Goal: Information Seeking & Learning: Find specific fact

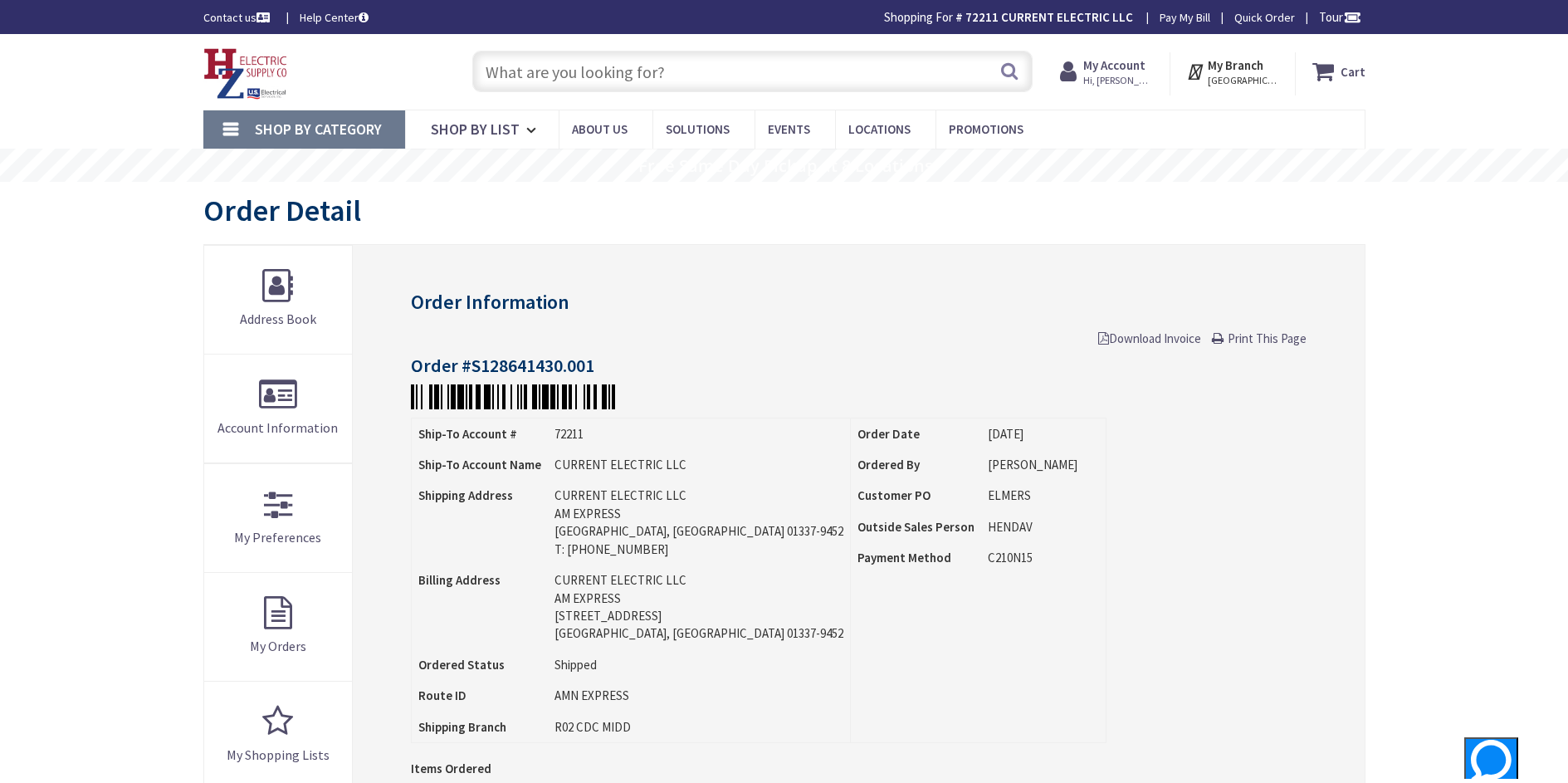
type input "[STREET_ADDRESS]"
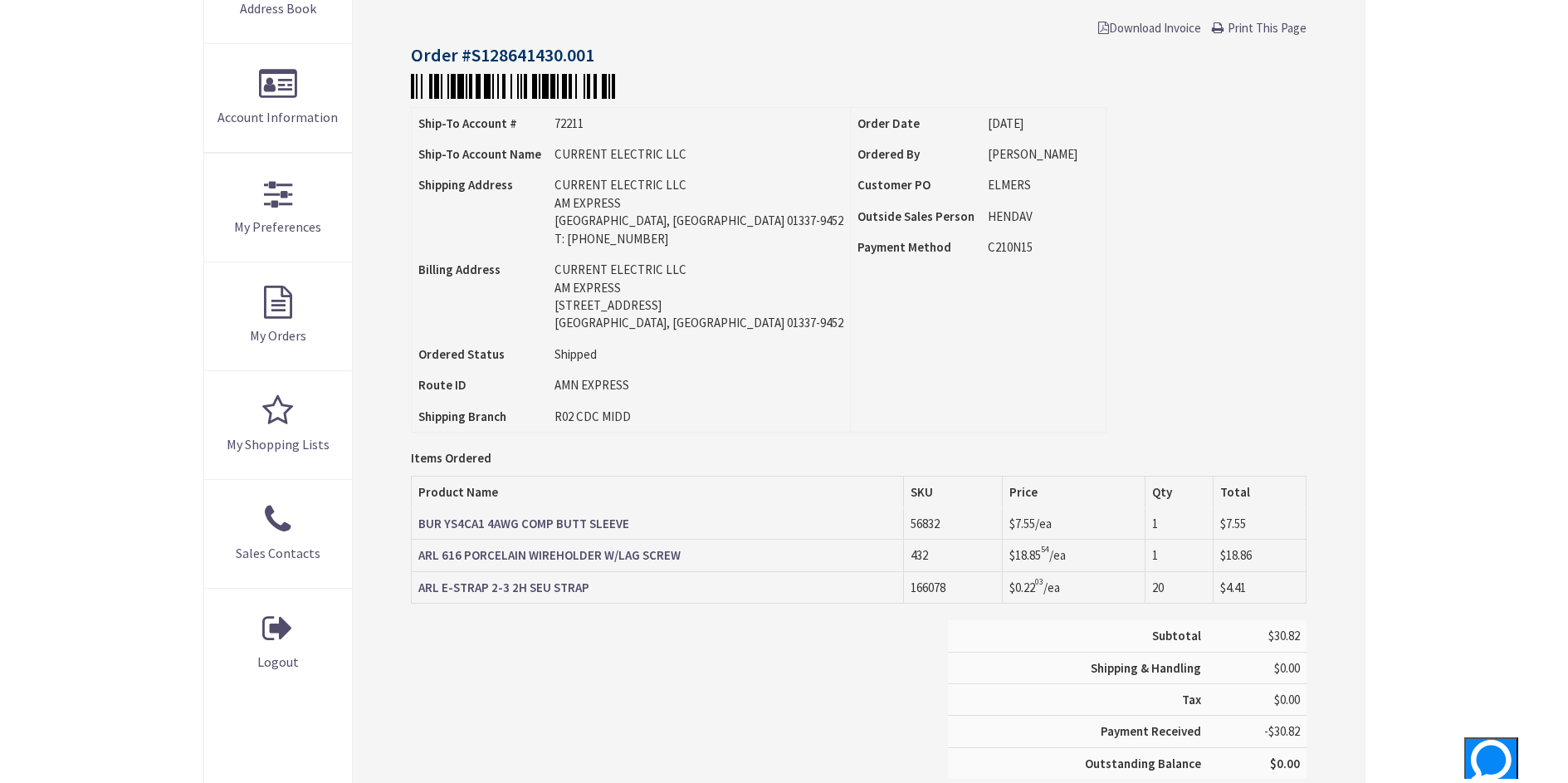
scroll to position [332, 0]
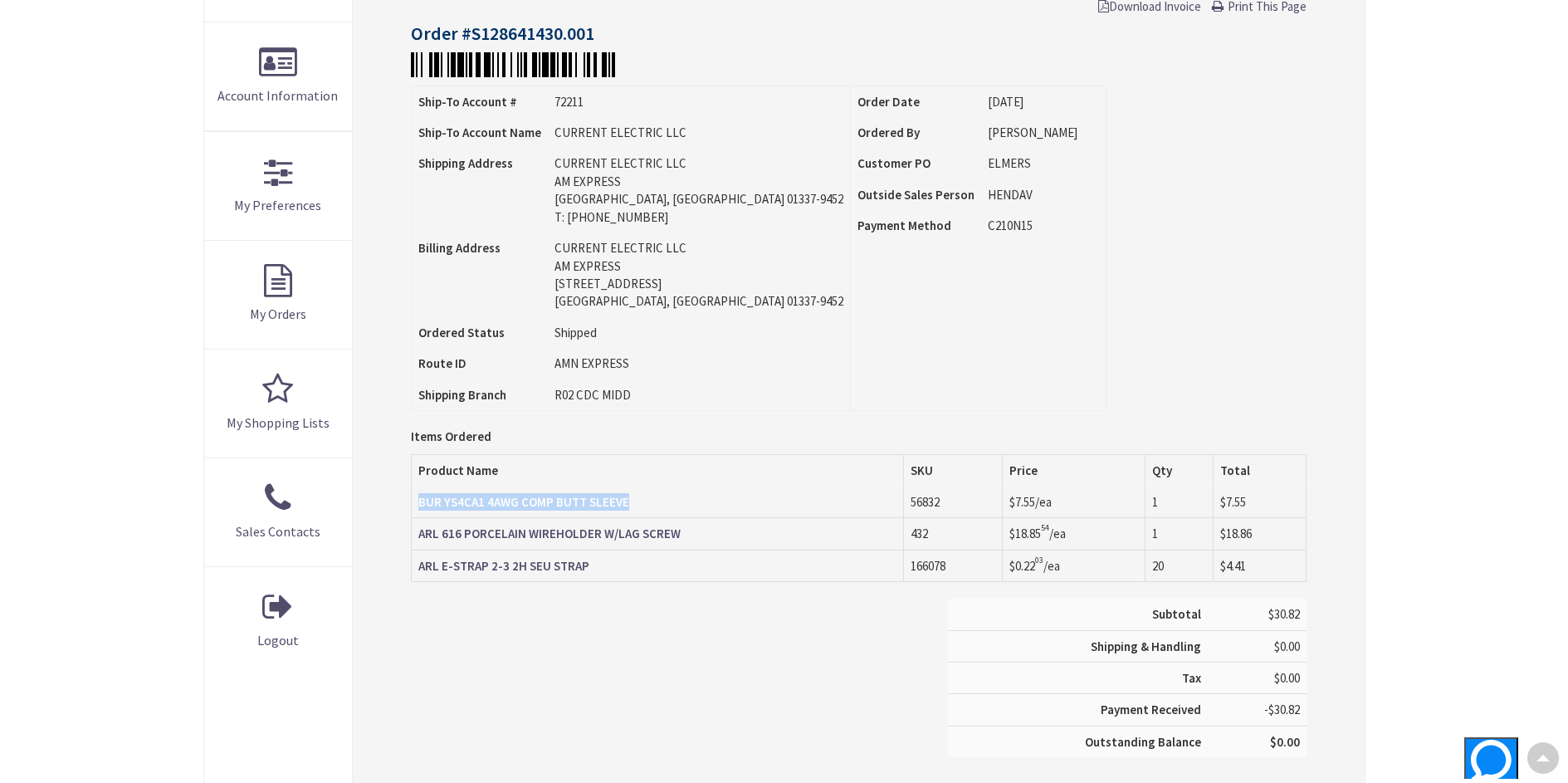
drag, startPoint x: 645, startPoint y: 505, endPoint x: 418, endPoint y: 507, distance: 227.0
click at [418, 507] on td "BUR YS4CA1 4AWG COMP BUTT SLEEVE" at bounding box center [657, 502] width 492 height 31
copy strong "BUR YS4CA1 4AWG COMP BUTT SLEEVE"
click at [459, 639] on div "Subtotal $30.82 Shipping & Handling $0.00 Tax $0.00 Payment Received" at bounding box center [858, 686] width 919 height 175
drag, startPoint x: 694, startPoint y: 537, endPoint x: 422, endPoint y: 539, distance: 272.0
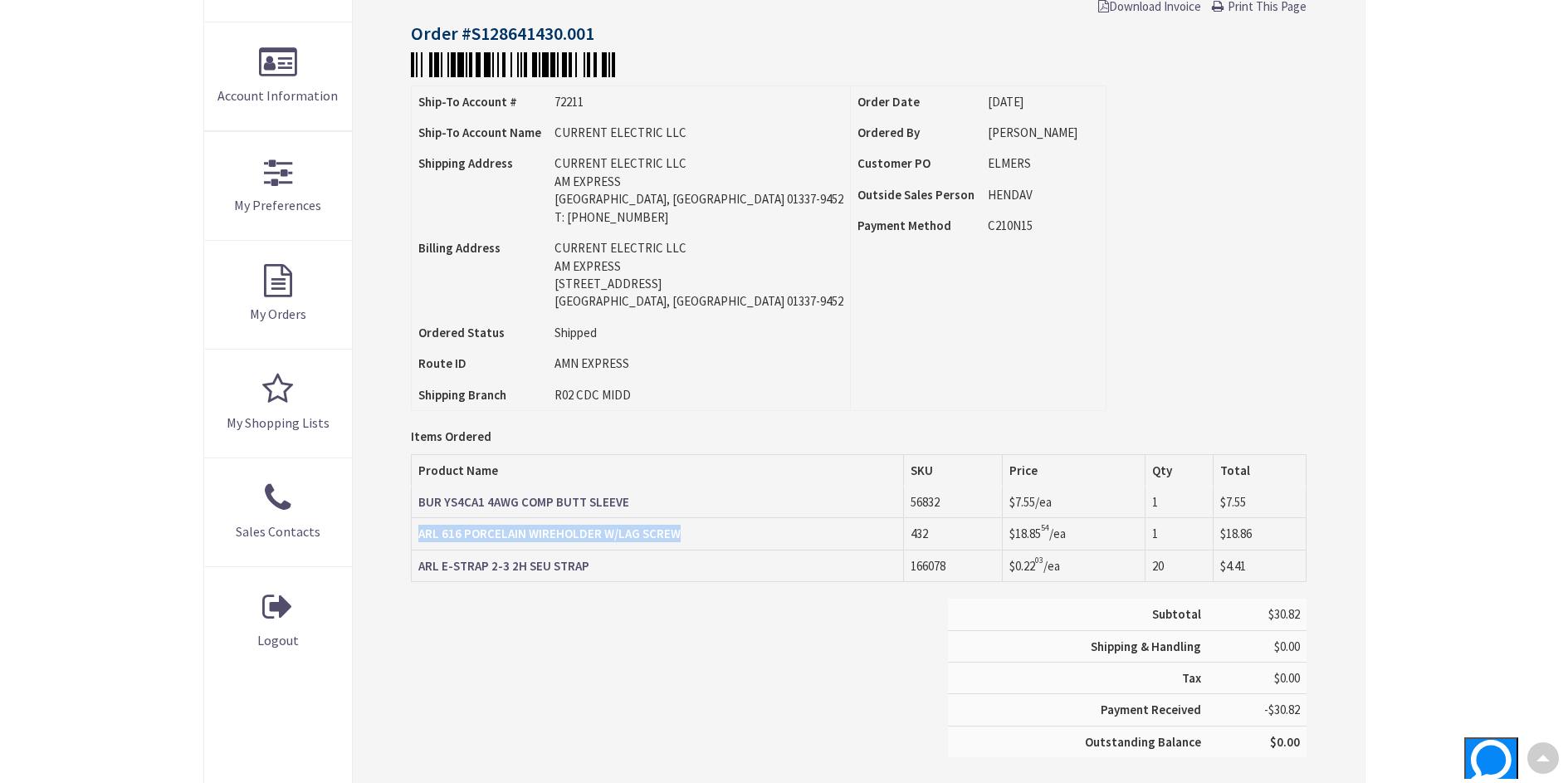
click at [422, 539] on td "ARL 616 PORCELAIN WIREHOLDER W/LAG SCREW" at bounding box center [657, 534] width 492 height 31
copy strong "ARL 616 PORCELAIN WIREHOLDER W/LAG SCREW"
click at [587, 672] on div "Subtotal $30.82 Shipping & Handling $0.00 Tax $0.00 Payment Received" at bounding box center [858, 686] width 919 height 175
drag, startPoint x: 599, startPoint y: 567, endPoint x: 416, endPoint y: 567, distance: 183.0
click at [416, 567] on td "ARL E-STRAP 2-3 2H SEU STRAP" at bounding box center [657, 566] width 492 height 31
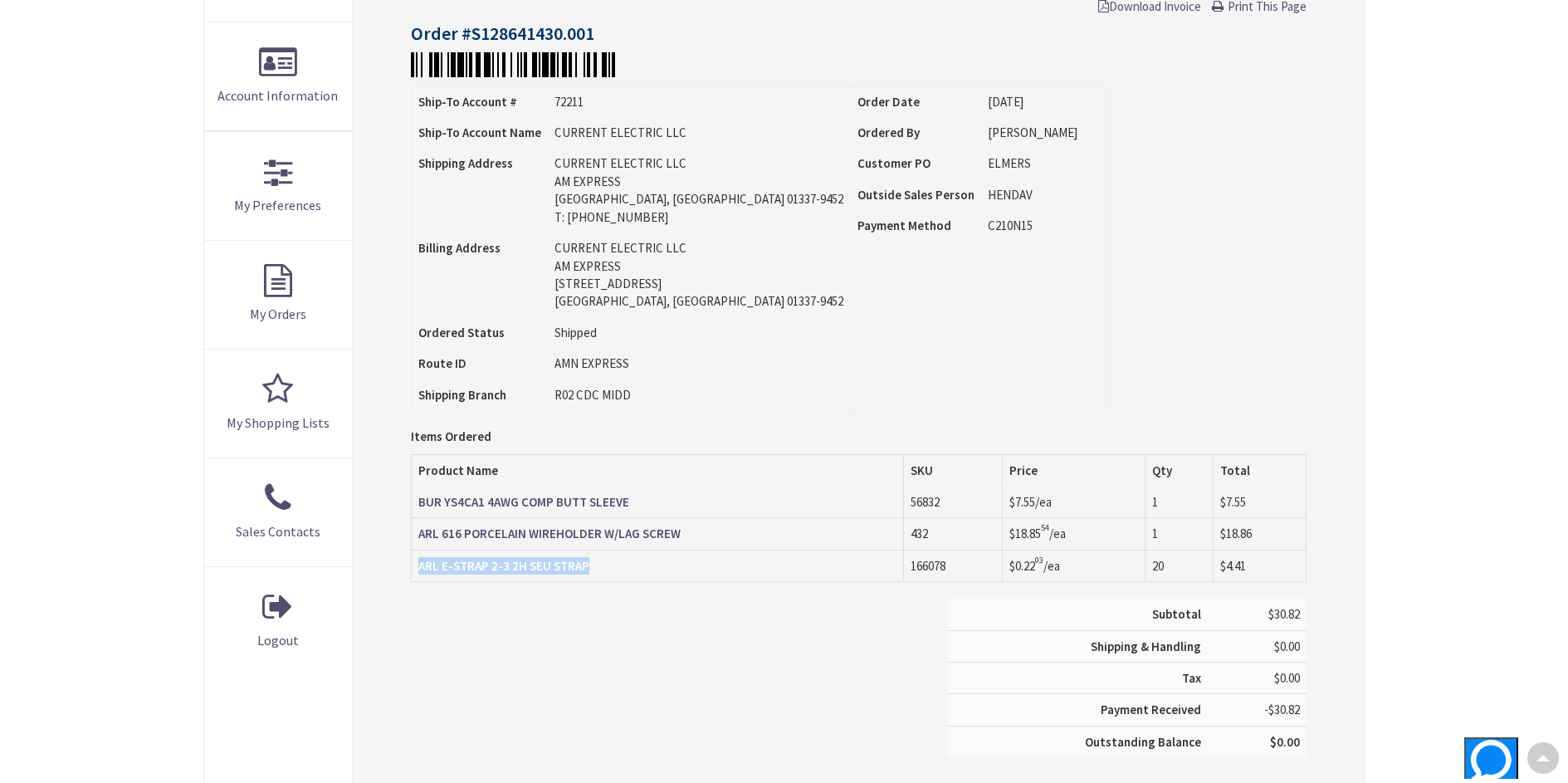
copy strong "ARL E-STRAP 2-3 2H SEU STRAP"
click at [1490, 71] on div "Skip to Content Toggle Nav Search Cart My Cart Close" at bounding box center [784, 438] width 1568 height 1472
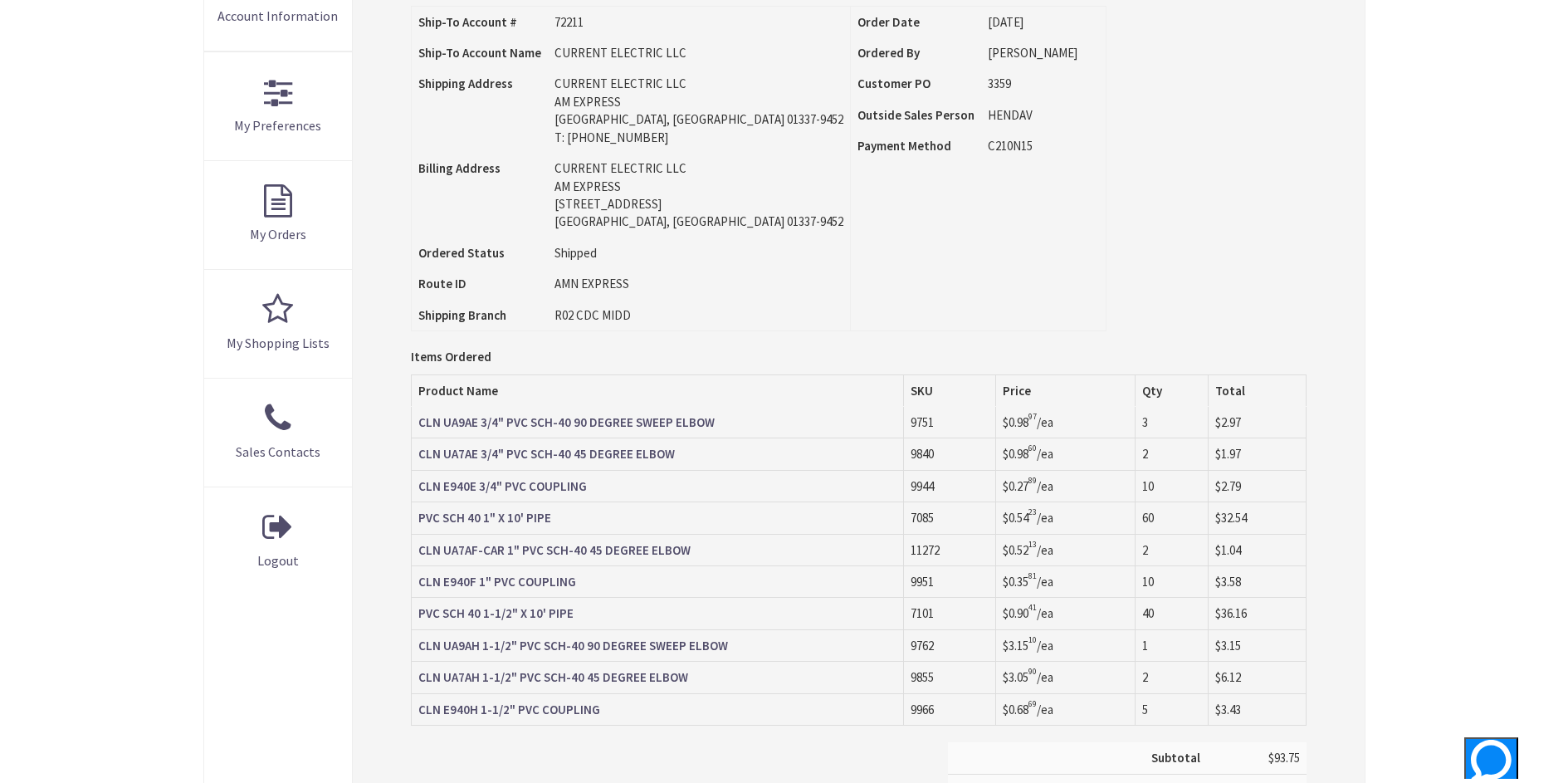
scroll to position [415, 0]
drag, startPoint x: 725, startPoint y: 419, endPoint x: 420, endPoint y: 424, distance: 305.0
click at [420, 424] on td "CLN UA9AE 3/4" PVC SCH-40 90 DEGREE SWEEP ELBOW" at bounding box center [657, 419] width 492 height 31
copy strong "CLN UA9AE 3/4" PVC SCH-40 90 DEGREE SWEEP ELBOW"
click at [792, 544] on td "CLN UA7AF-CAR 1" PVC SCH-40 45 DEGREE ELBOW" at bounding box center [657, 546] width 492 height 31
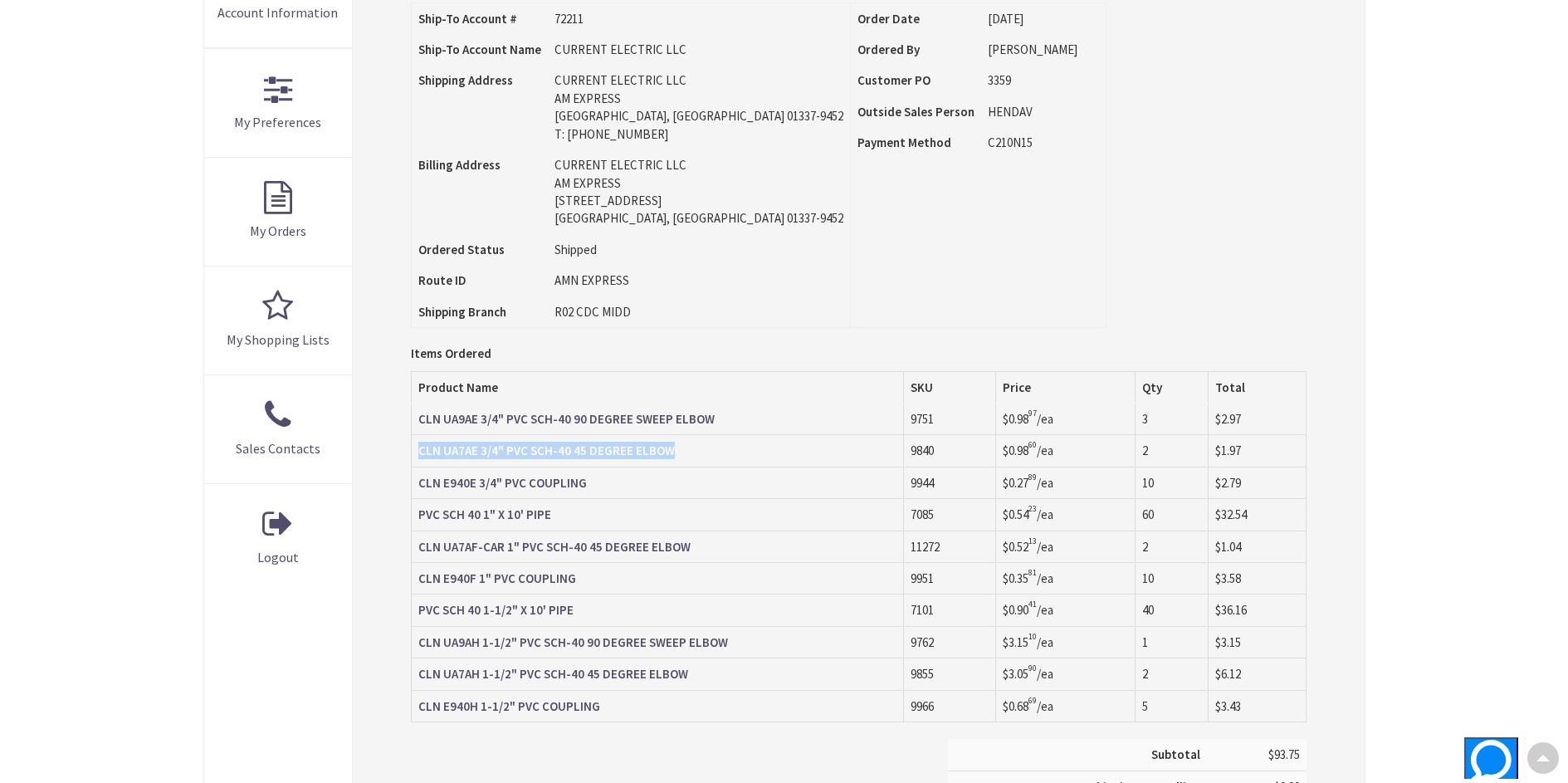
drag, startPoint x: 687, startPoint y: 450, endPoint x: 416, endPoint y: 454, distance: 271.0
click at [416, 454] on td "CLN UA7AE 3/4" PVC SCH-40 45 DEGREE ELBOW" at bounding box center [657, 451] width 492 height 31
copy strong "CLN UA7AE 3/4" PVC SCH-40 45 DEGREE ELBOW"
click at [606, 487] on td "CLN E940E 3/4" PVC COUPLING" at bounding box center [657, 483] width 492 height 31
drag, startPoint x: 590, startPoint y: 485, endPoint x: 414, endPoint y: 487, distance: 176.0
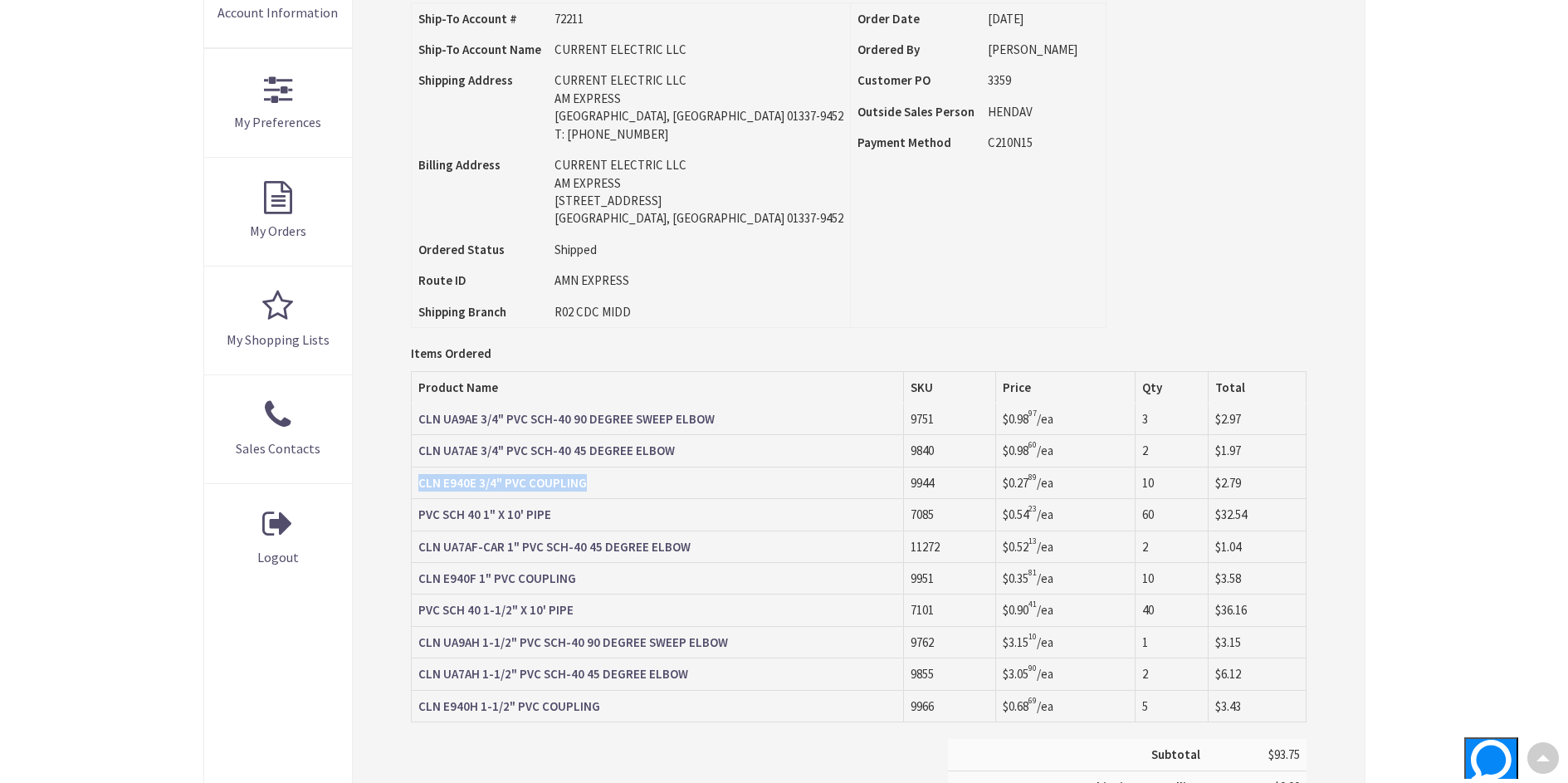
click at [414, 487] on td "CLN E940E 3/4" PVC COUPLING" at bounding box center [657, 483] width 492 height 31
copy strong "CLN E940E 3/4" PVC COUPLING"
click at [659, 487] on td "CLN E940E 3/4" PVC COUPLING" at bounding box center [657, 483] width 492 height 31
drag, startPoint x: 602, startPoint y: 486, endPoint x: 417, endPoint y: 484, distance: 185.0
click at [417, 484] on td "CLN E940E 3/4" PVC COUPLING" at bounding box center [657, 483] width 492 height 31
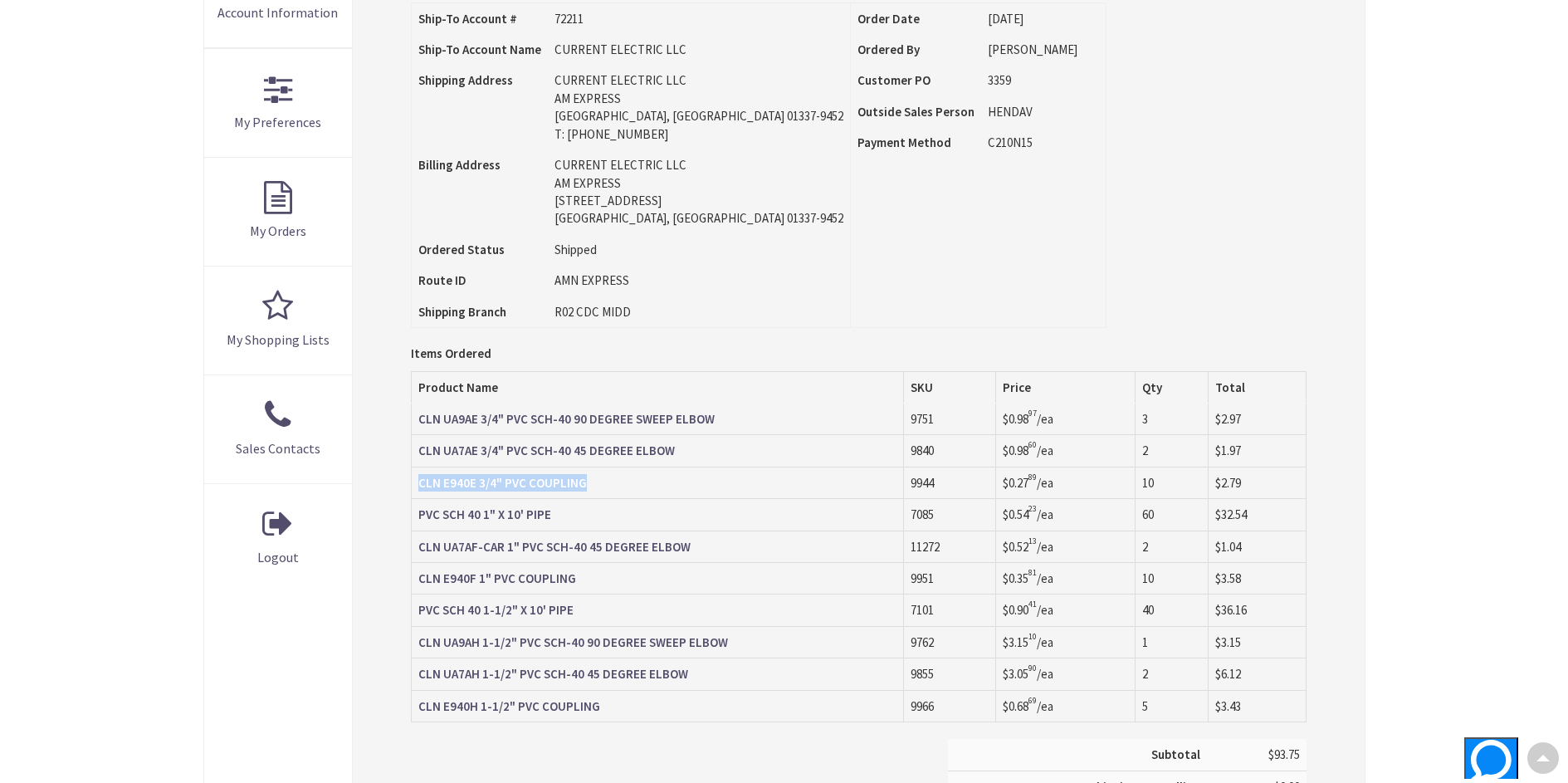
copy strong "CLN E940E 3/4" PVC COUPLING"
drag, startPoint x: 597, startPoint y: 517, endPoint x: 586, endPoint y: 519, distance: 11.2
click at [597, 517] on td "PVC SCH 40 1" X 10' PIPE" at bounding box center [657, 515] width 492 height 31
drag, startPoint x: 563, startPoint y: 519, endPoint x: 419, endPoint y: 516, distance: 144.0
click at [419, 516] on td "PVC SCH 40 1" X 10' PIPE" at bounding box center [657, 515] width 492 height 31
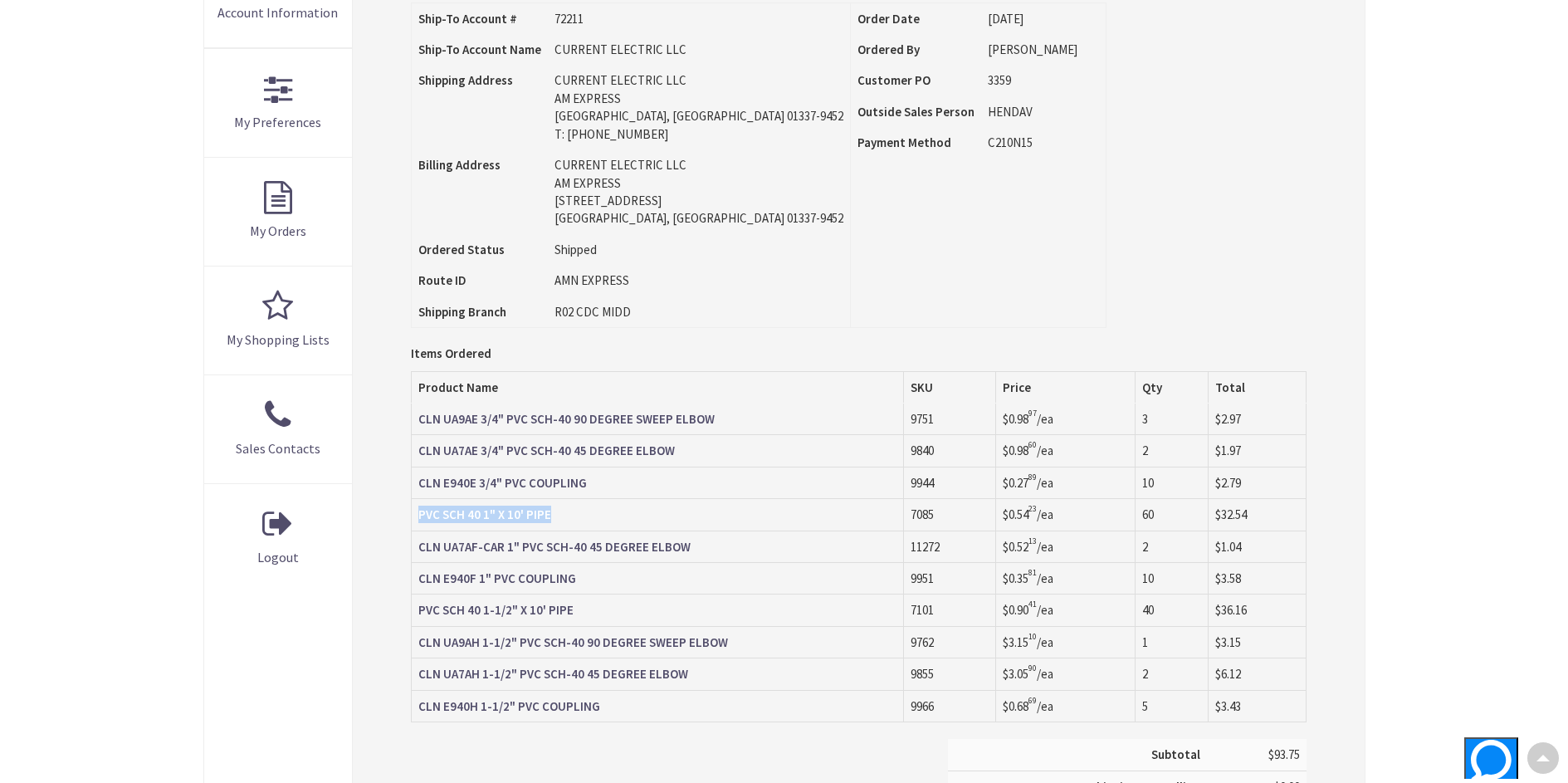
copy strong "PVC SCH 40 1" X 10' PIPE"
click at [738, 546] on td "CLN UA7AF-CAR 1" PVC SCH-40 45 DEGREE ELBOW" at bounding box center [657, 546] width 492 height 31
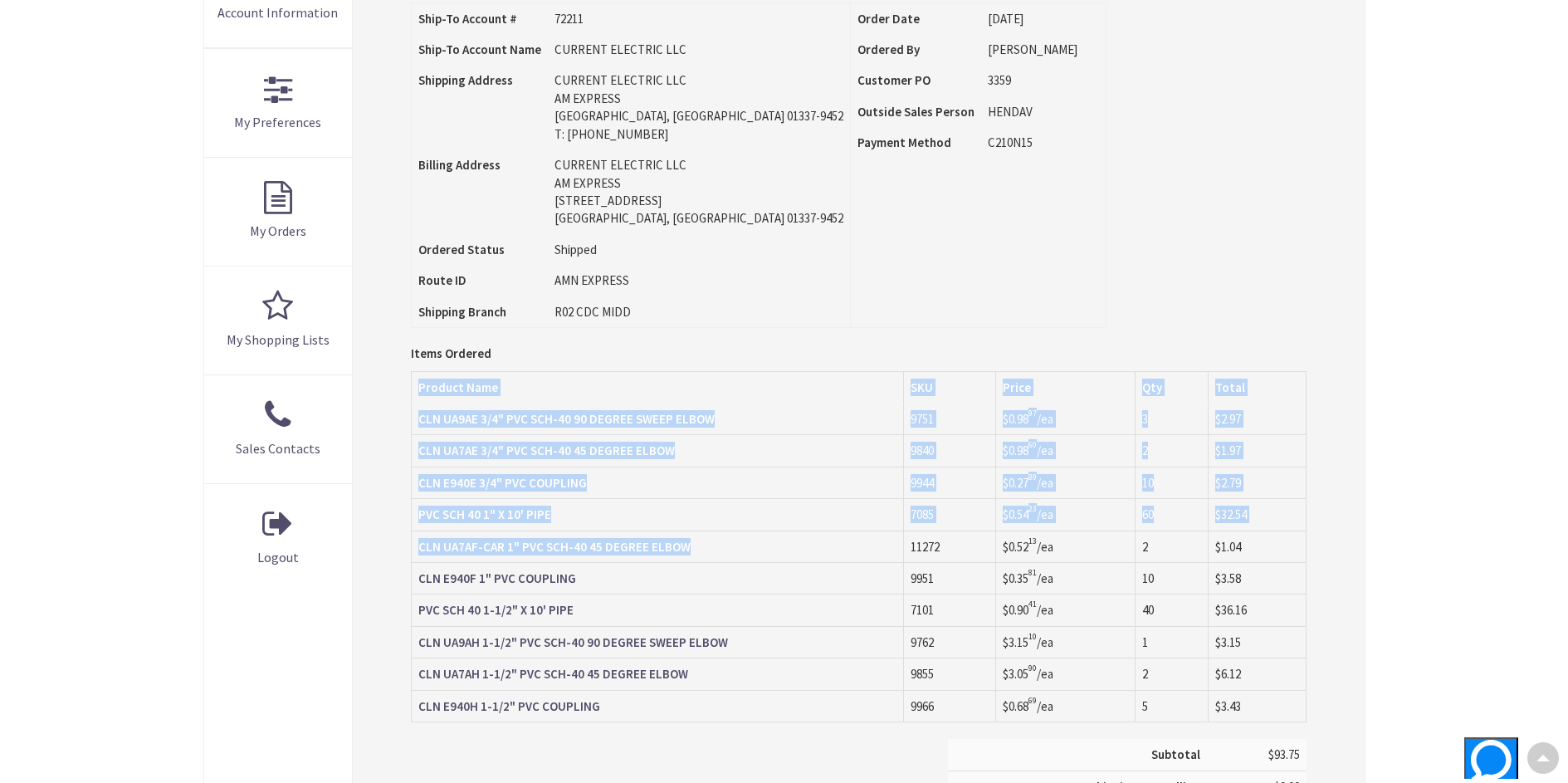
drag, startPoint x: 707, startPoint y: 552, endPoint x: 403, endPoint y: 554, distance: 304.0
click at [403, 554] on div "Order Information Download Invoice Print This Page Order #S128652405.001 Ship-T…" at bounding box center [859, 395] width 1011 height 1131
click at [681, 549] on strong "CLN UA7AF-CAR 1" PVC SCH-40 45 DEGREE ELBOW" at bounding box center [555, 547] width 272 height 16
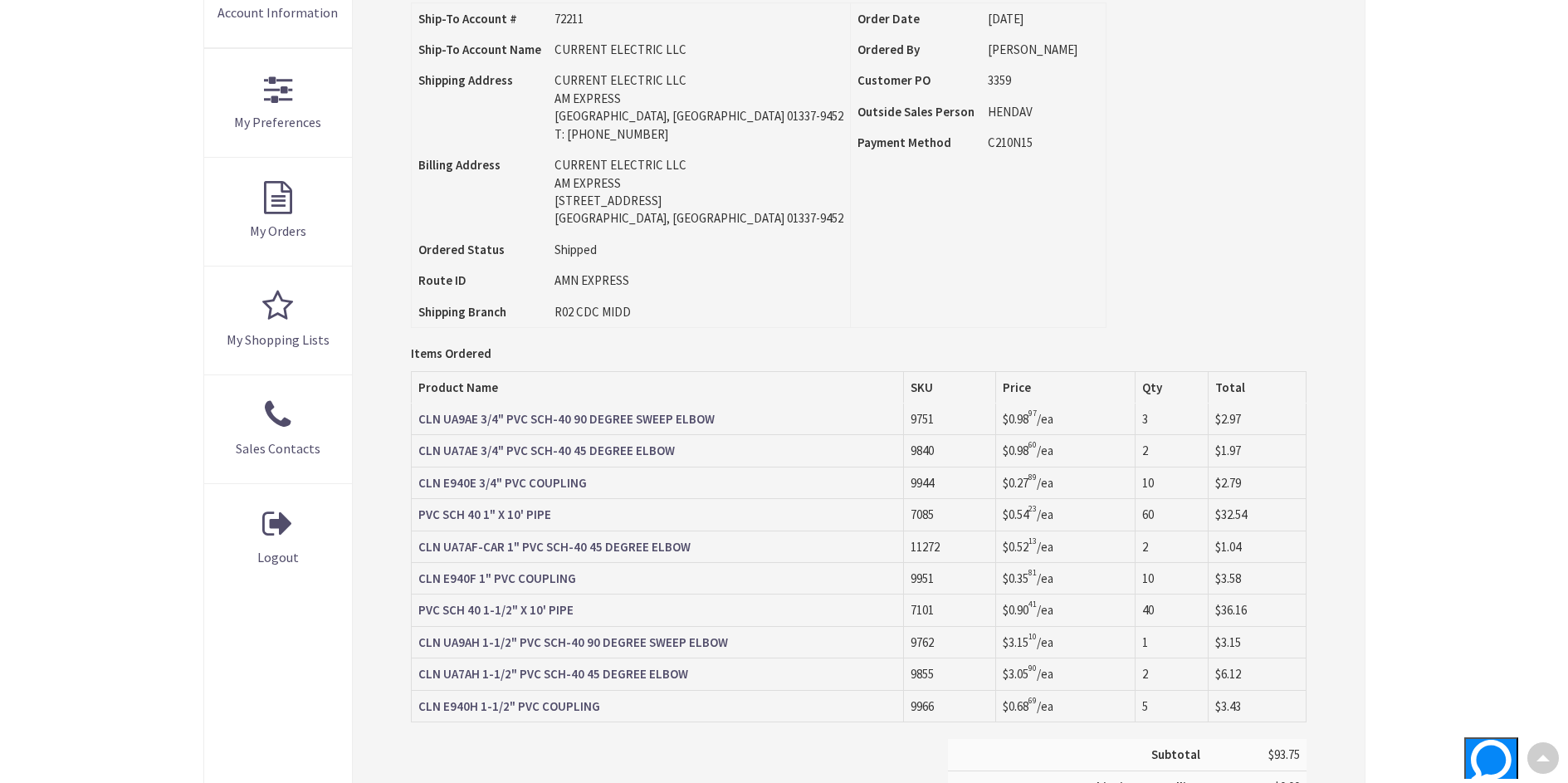
click at [695, 547] on td "CLN UA7AF-CAR 1" PVC SCH-40 45 DEGREE ELBOW" at bounding box center [657, 546] width 492 height 31
drag, startPoint x: 696, startPoint y: 547, endPoint x: 420, endPoint y: 549, distance: 276.0
click at [420, 549] on td "CLN UA7AF-CAR 1" PVC SCH-40 45 DEGREE ELBOW" at bounding box center [657, 546] width 492 height 31
copy strong "CLN UA7AF-CAR 1" PVC SCH-40 45 DEGREE ELBOW"
click at [594, 584] on td "CLN E940F 1" PVC COUPLING" at bounding box center [657, 578] width 492 height 31
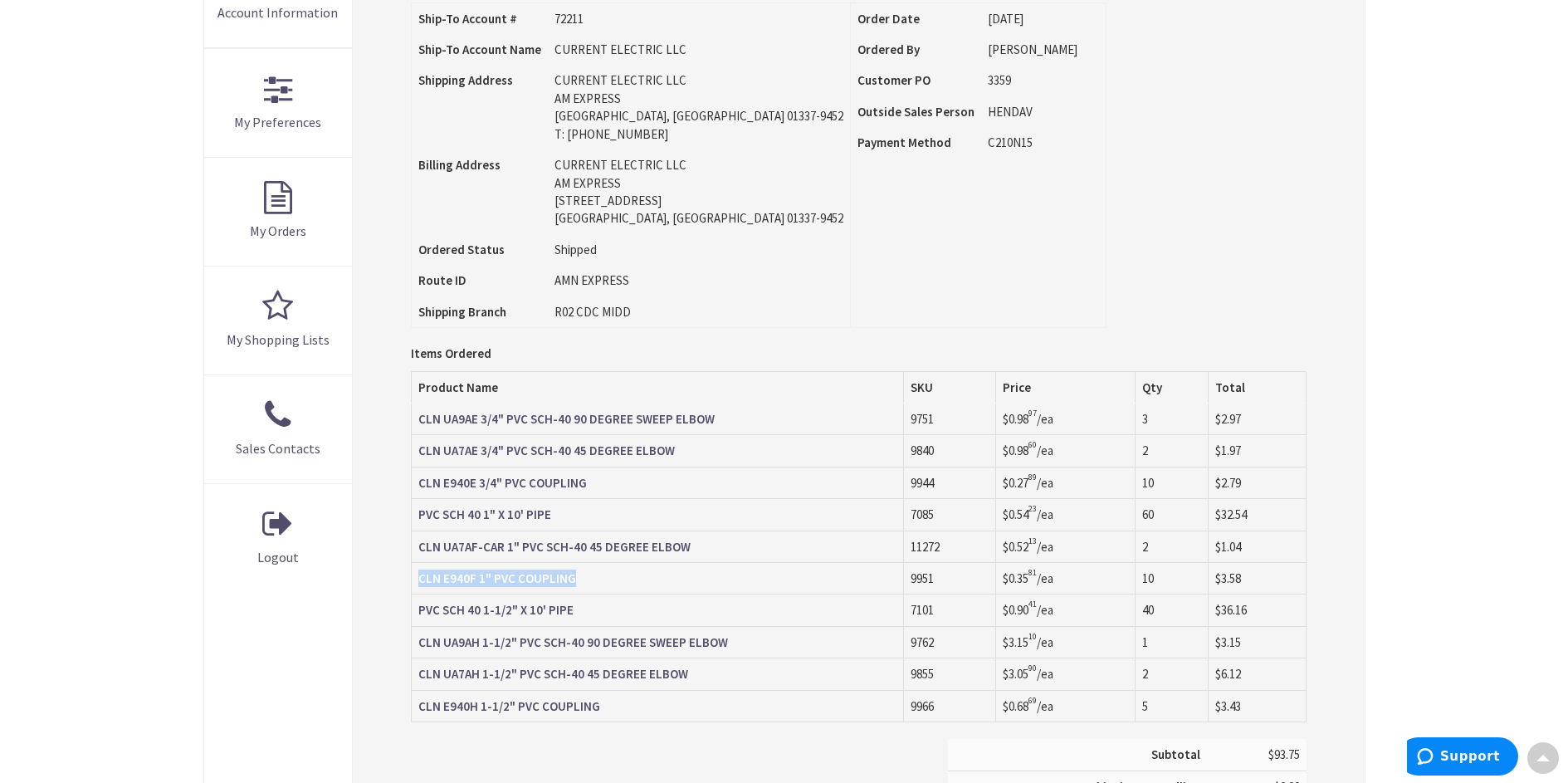
drag, startPoint x: 588, startPoint y: 580, endPoint x: 415, endPoint y: 579, distance: 173.0
click at [415, 579] on td "CLN E940F 1" PVC COUPLING" at bounding box center [657, 578] width 492 height 31
copy strong "CLN E940F 1" PVC COUPLING"
click at [628, 609] on td "PVC SCH 40 1-1/2" X 10' PIPE" at bounding box center [657, 611] width 492 height 31
drag, startPoint x: 585, startPoint y: 612, endPoint x: 422, endPoint y: 619, distance: 163.2
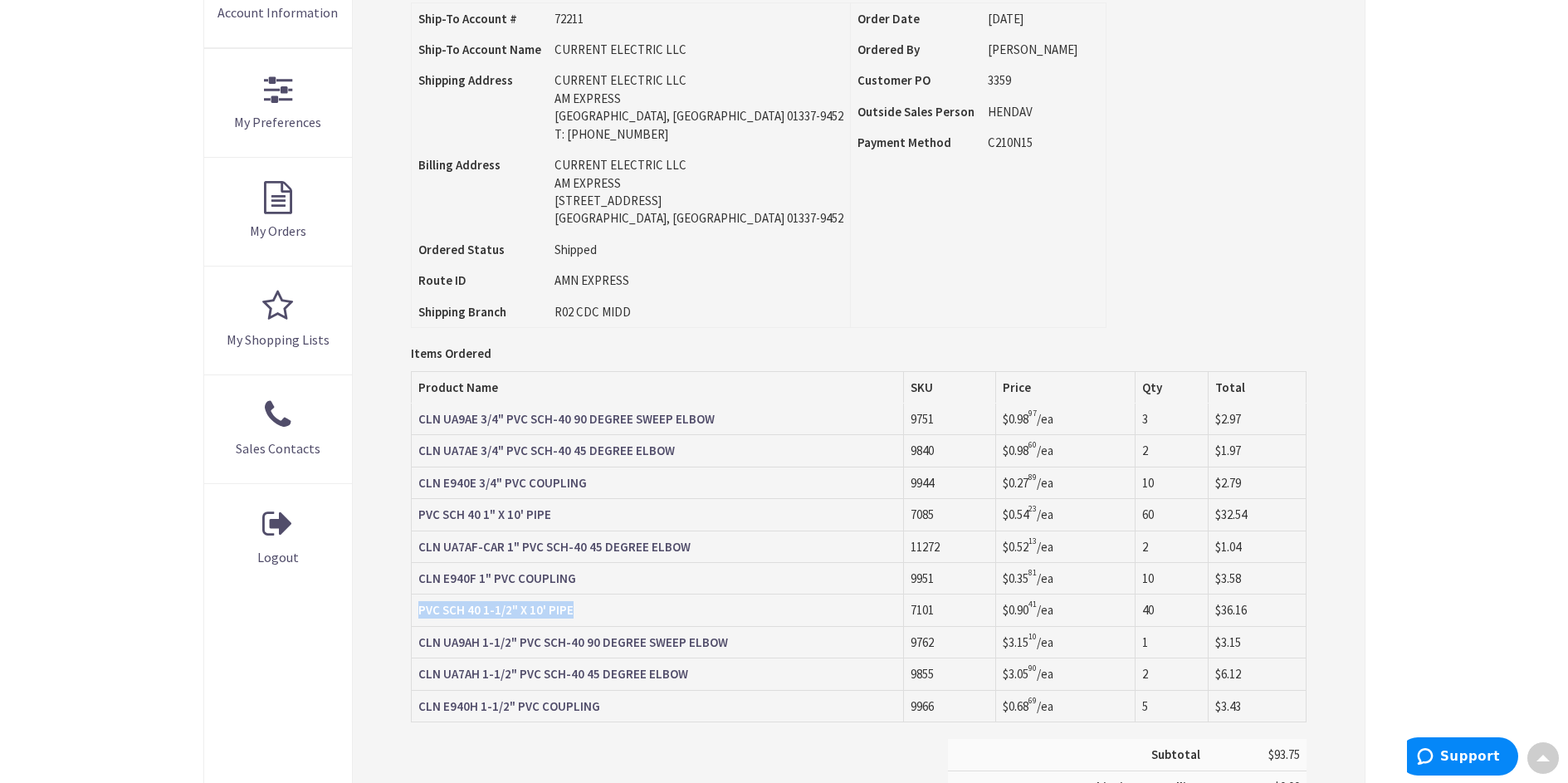
click at [422, 619] on td "PVC SCH 40 1-1/2" X 10' PIPE" at bounding box center [657, 611] width 492 height 31
copy strong "PVC SCH 40 1-1/2" X 10' PIPE"
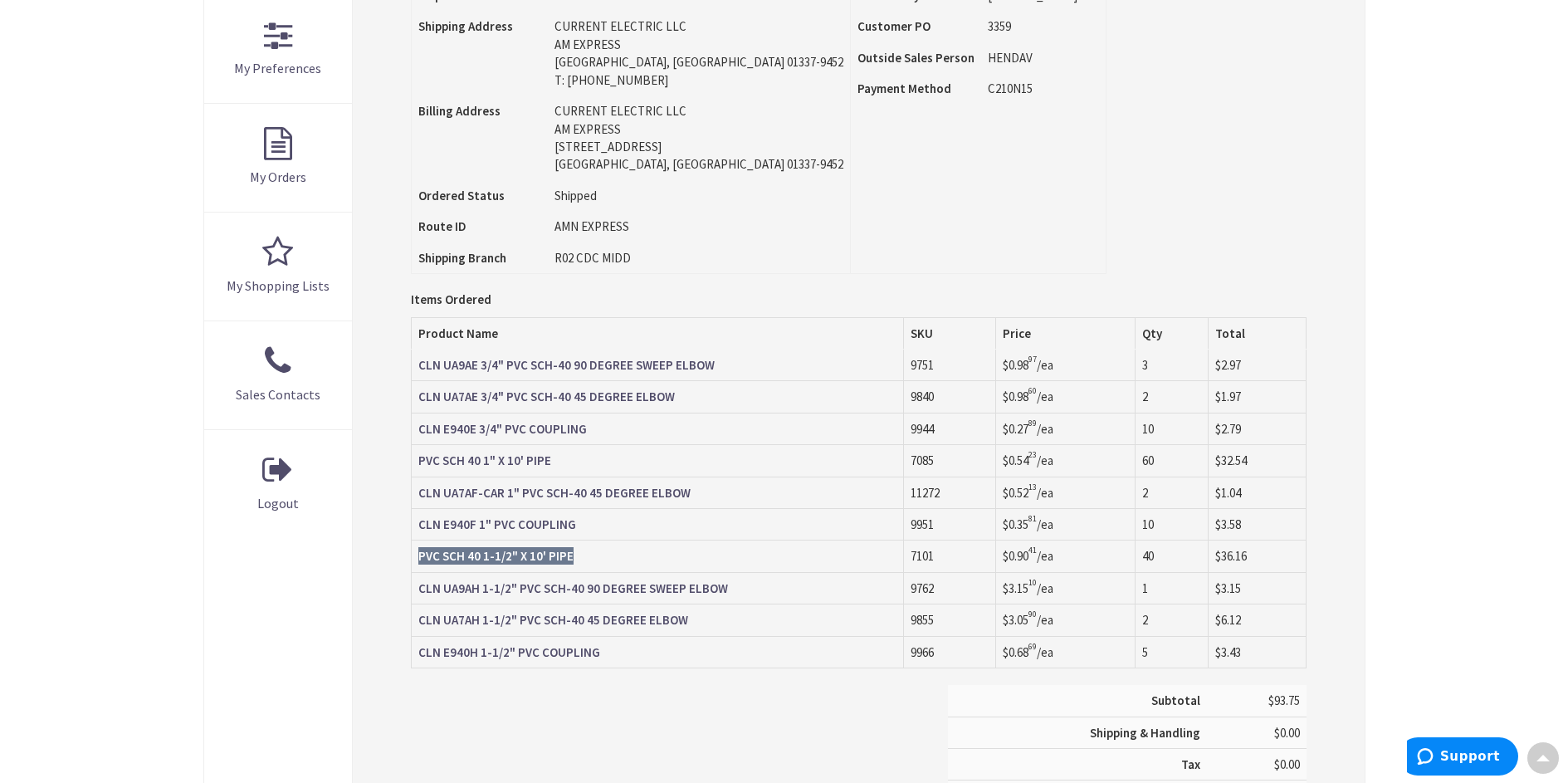
scroll to position [498, 0]
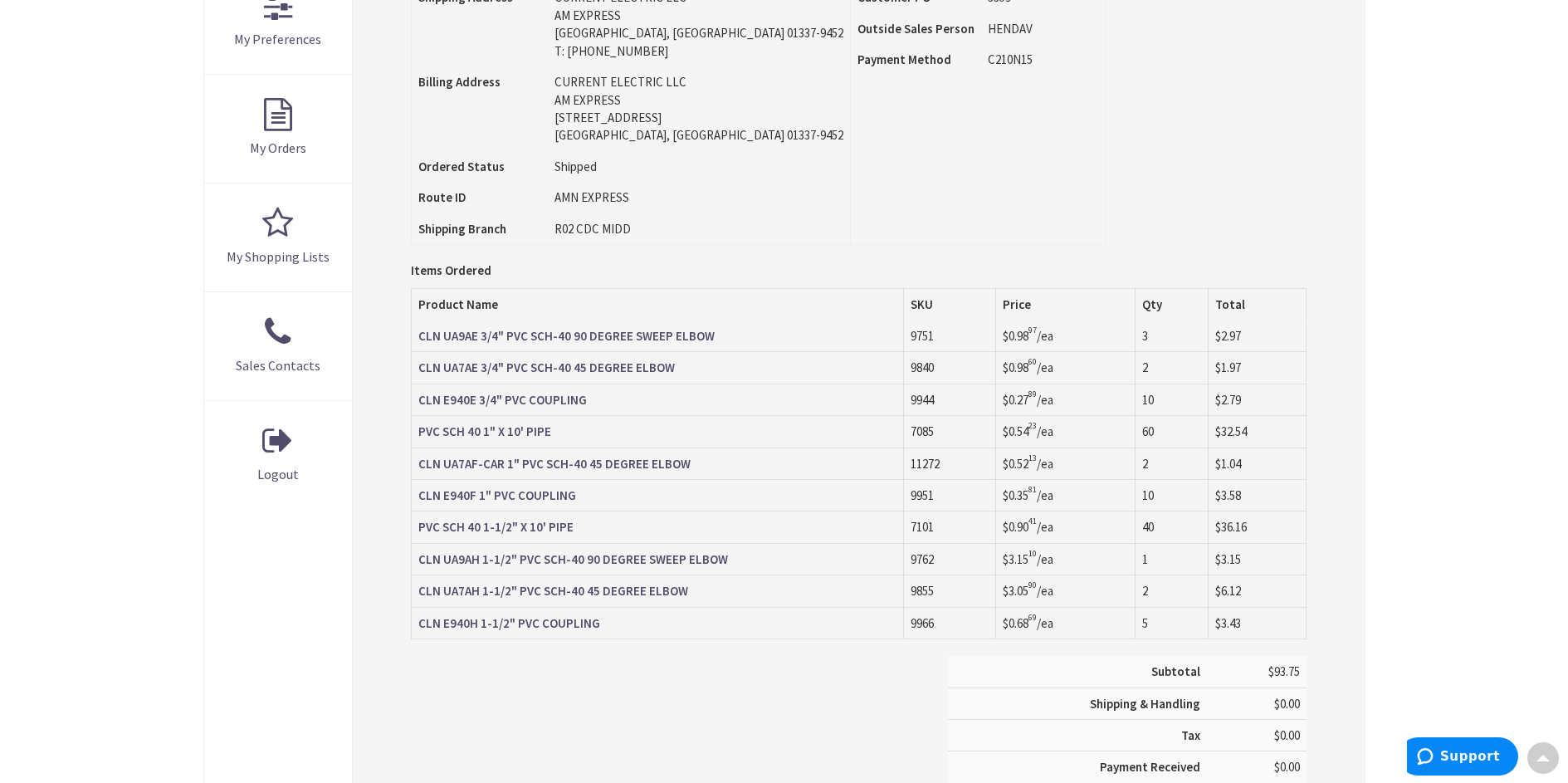
click at [749, 564] on td "CLN UA9AH 1-1/2" PVC SCH-40 90 DEGREE SWEEP ELBOW" at bounding box center [657, 559] width 492 height 31
drag, startPoint x: 744, startPoint y: 561, endPoint x: 421, endPoint y: 565, distance: 323.0
click at [421, 565] on td "CLN UA9AH 1-1/2" PVC SCH-40 90 DEGREE SWEEP ELBOW" at bounding box center [657, 559] width 492 height 31
copy strong "CLN UA9AH 1-1/2" PVC SCH-40 90 DEGREE SWEEP ELBOW"
click at [544, 667] on div "Subtotal $93.75 Shipping & Handling $0.00 Tax $0.00 Payment Received" at bounding box center [858, 743] width 919 height 175
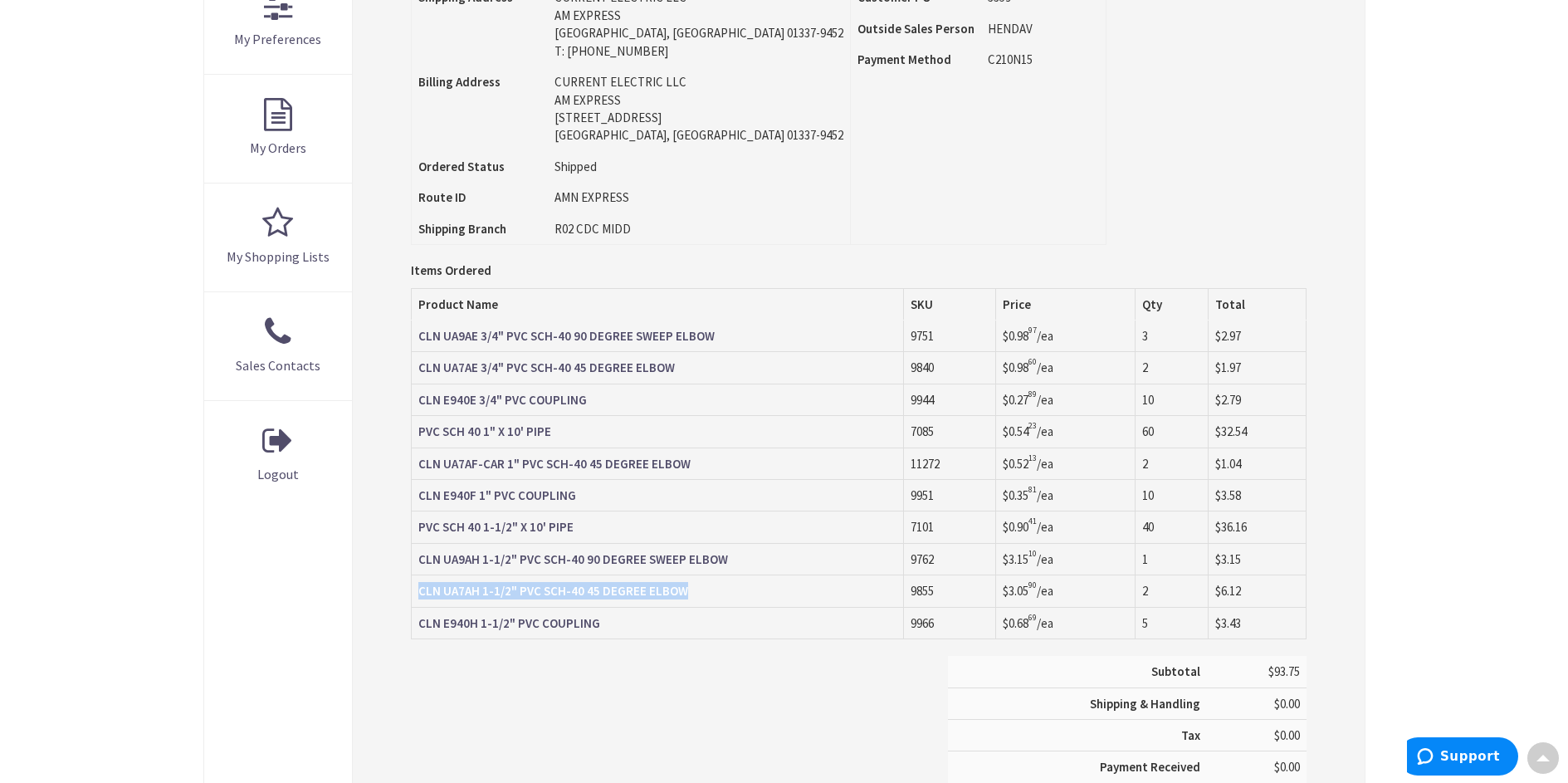
drag, startPoint x: 691, startPoint y: 594, endPoint x: 419, endPoint y: 594, distance: 272.0
click at [419, 594] on td "CLN UA7AH 1-1/2" PVC SCH-40 45 DEGREE ELBOW" at bounding box center [657, 591] width 492 height 31
copy strong "CLN UA7AH 1-1/2" PVC SCH-40 45 DEGREE ELBOW"
click at [446, 698] on div "Subtotal $93.75 Shipping & Handling $0.00 Tax $0.00 Payment Received" at bounding box center [858, 743] width 919 height 175
drag, startPoint x: 605, startPoint y: 629, endPoint x: 417, endPoint y: 628, distance: 188.0
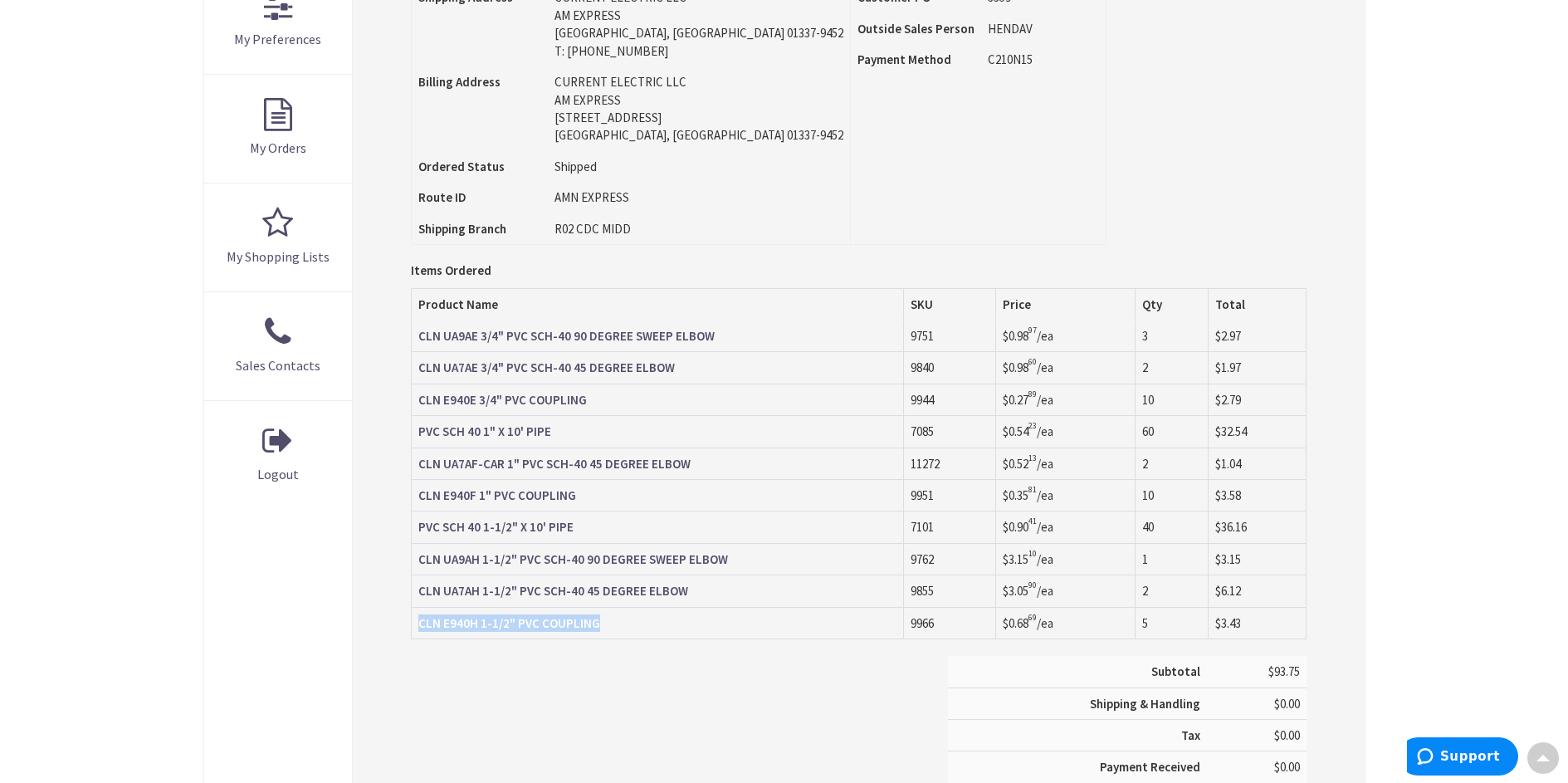
click at [417, 628] on td "CLN E940H 1-1/2" PVC COUPLING" at bounding box center [657, 622] width 492 height 31
copy strong "CLN E940H 1-1/2" PVC COUPLING"
drag, startPoint x: 601, startPoint y: 709, endPoint x: 846, endPoint y: 552, distance: 291.0
click at [601, 709] on div "Subtotal $93.75 Shipping & Handling $0.00 Tax $0.00 Payment Received" at bounding box center [858, 743] width 919 height 175
